Goal: Obtain resource: Download file/media

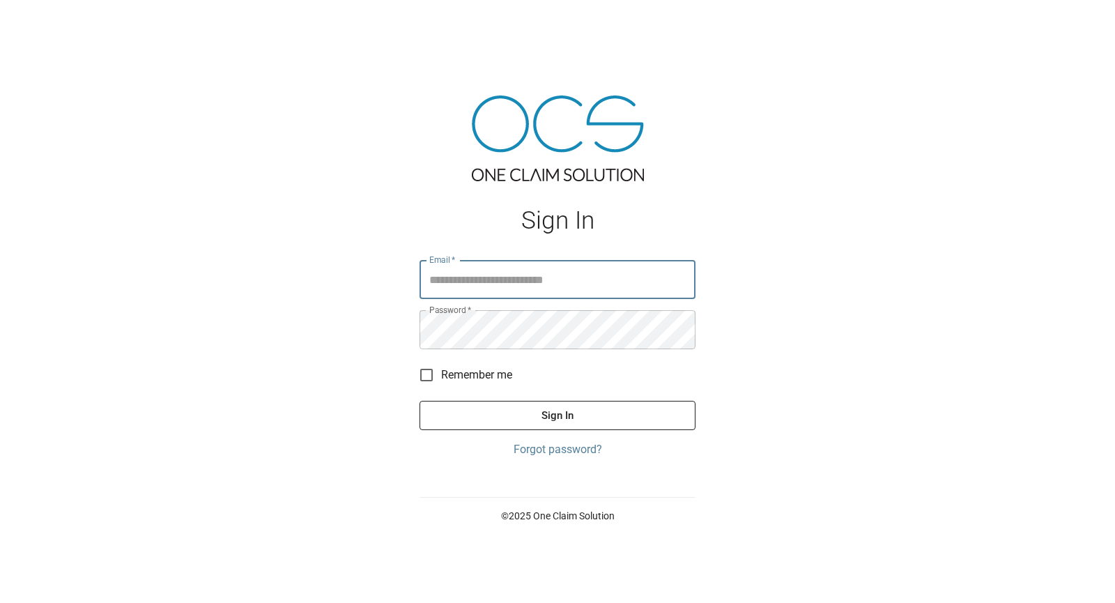
type input "**********"
click at [510, 408] on button "Sign In" at bounding box center [557, 415] width 276 height 29
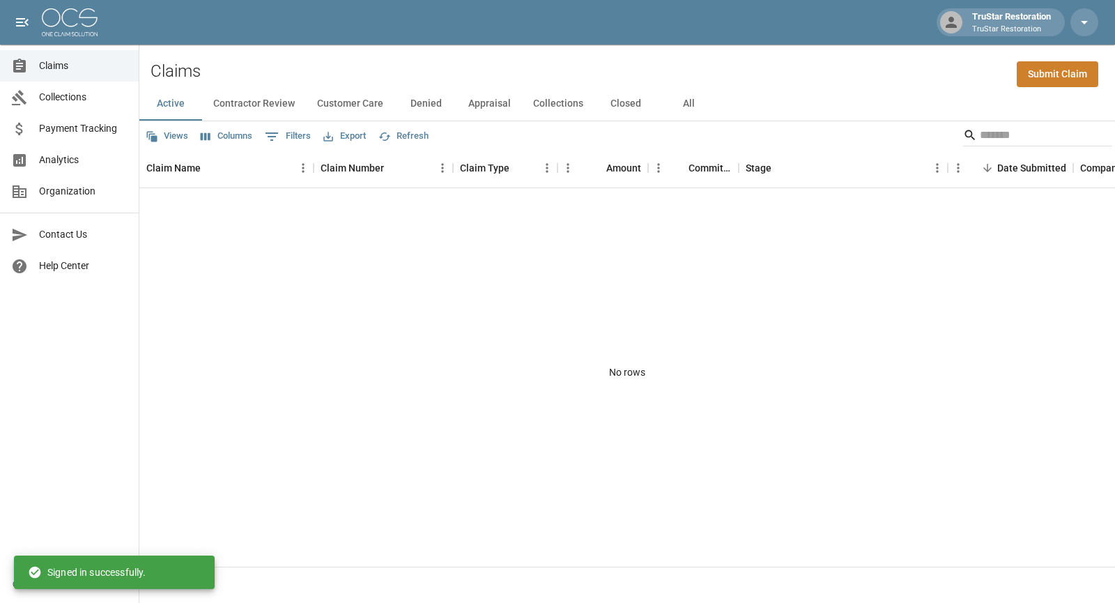
click at [682, 109] on button "All" at bounding box center [688, 103] width 63 height 33
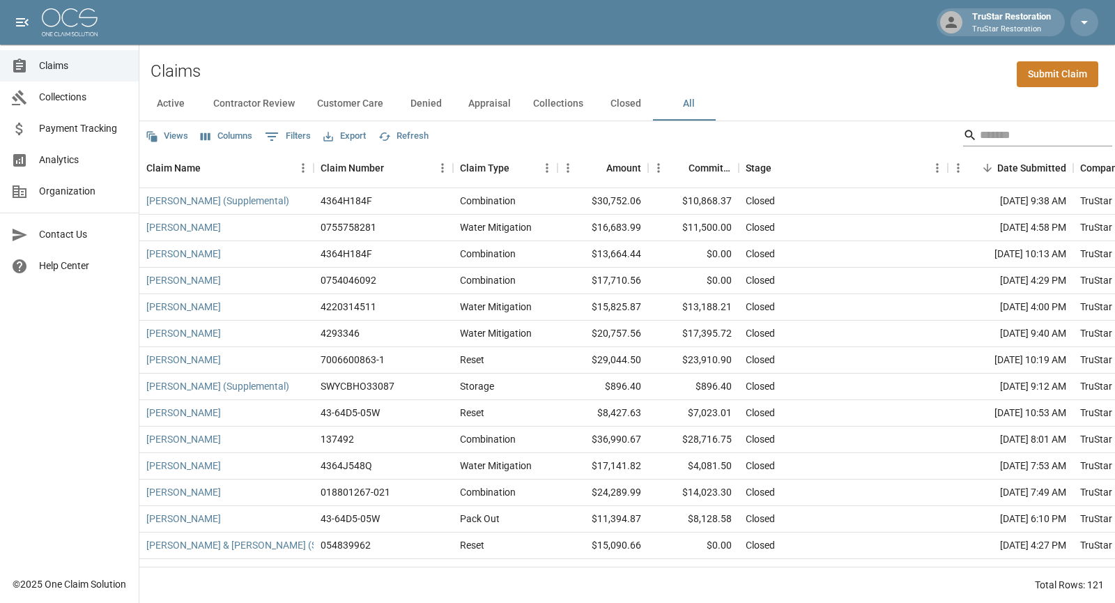
click at [991, 130] on input "Search" at bounding box center [1034, 135] width 111 height 22
type input "*"
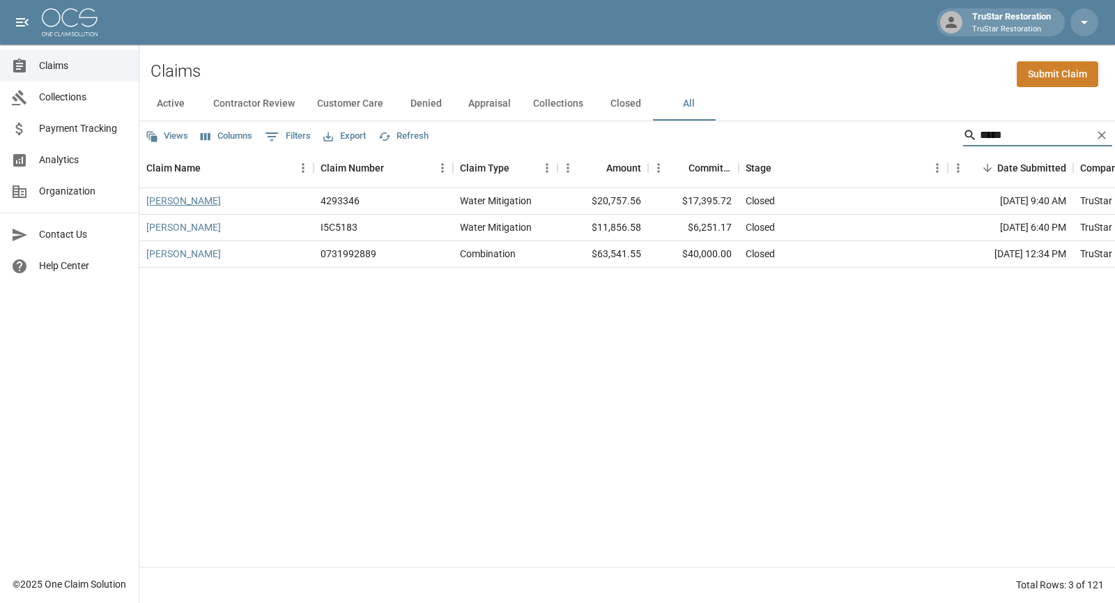
type input "*****"
click at [221, 197] on link "[PERSON_NAME]" at bounding box center [183, 201] width 75 height 14
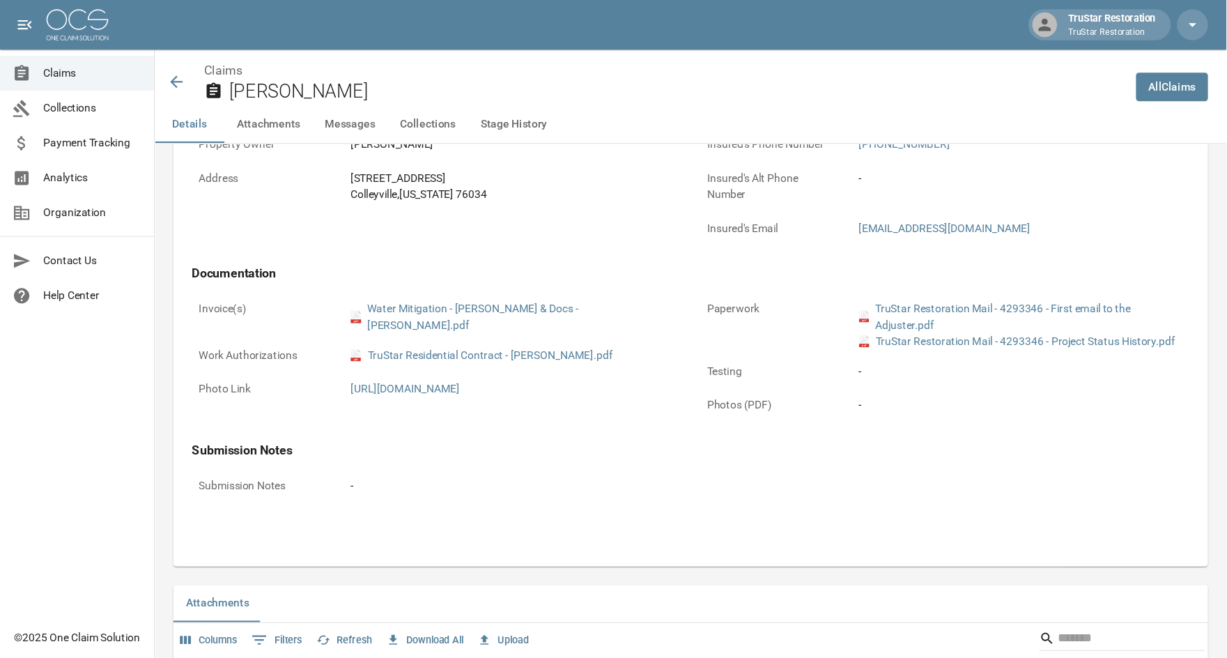
scroll to position [557, 0]
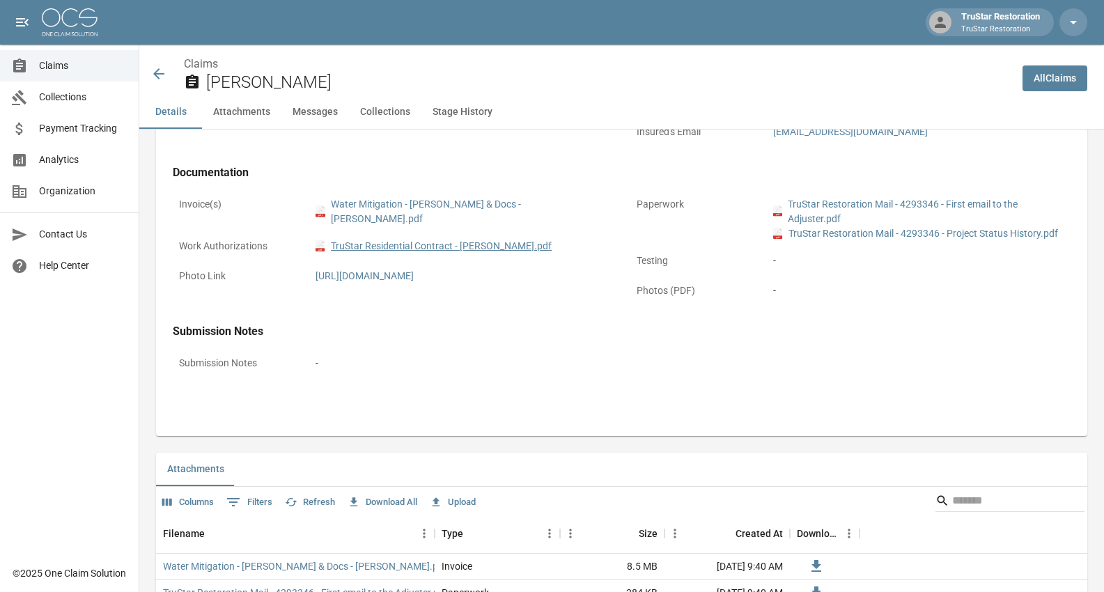
click at [334, 239] on link "pdf TruStar Residential Contract - [PERSON_NAME].pdf" at bounding box center [434, 246] width 236 height 15
click at [395, 205] on link "pdf Water Mitigation - [PERSON_NAME] & Docs - [PERSON_NAME].pdf" at bounding box center [462, 211] width 292 height 29
drag, startPoint x: 326, startPoint y: 194, endPoint x: 565, endPoint y: 212, distance: 239.6
click at [565, 212] on div "pdf Water Mitigation - [PERSON_NAME] & Docs - [PERSON_NAME].pdf" at bounding box center [461, 212] width 304 height 42
copy link "Water Mitigation - [PERSON_NAME] & Docs - [PERSON_NAME]"
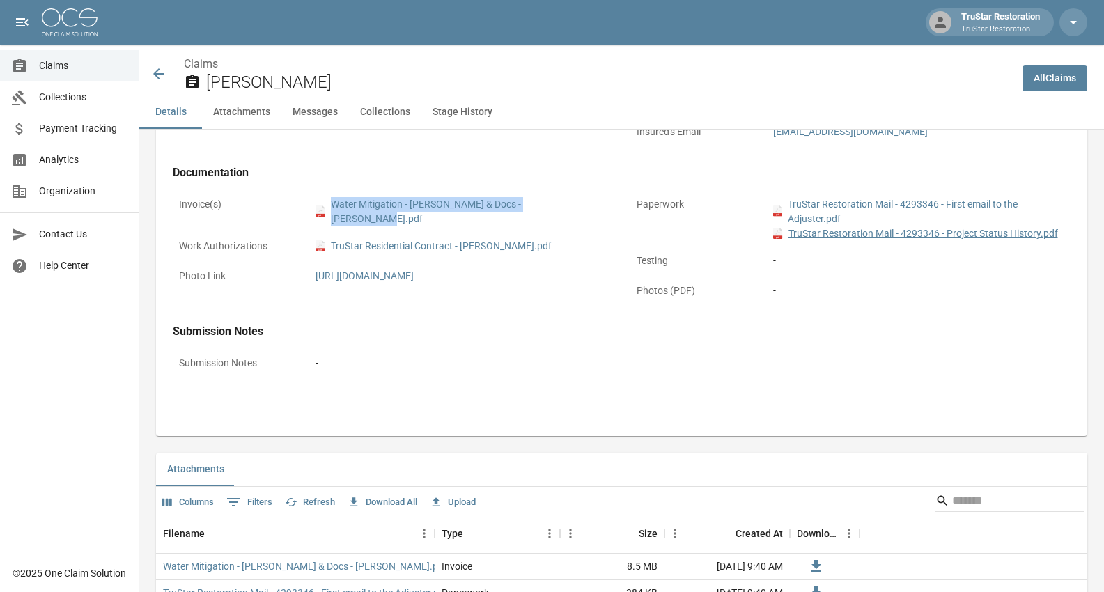
click at [883, 237] on link "pdf TruStar Restoration Mail - 4293346 - Project Status History.pdf" at bounding box center [915, 233] width 285 height 15
click at [824, 213] on link "pdf TruStar Restoration Mail - 4293346 - First email to the Adjuster.pdf" at bounding box center [919, 211] width 292 height 29
